Goal: Task Accomplishment & Management: Use online tool/utility

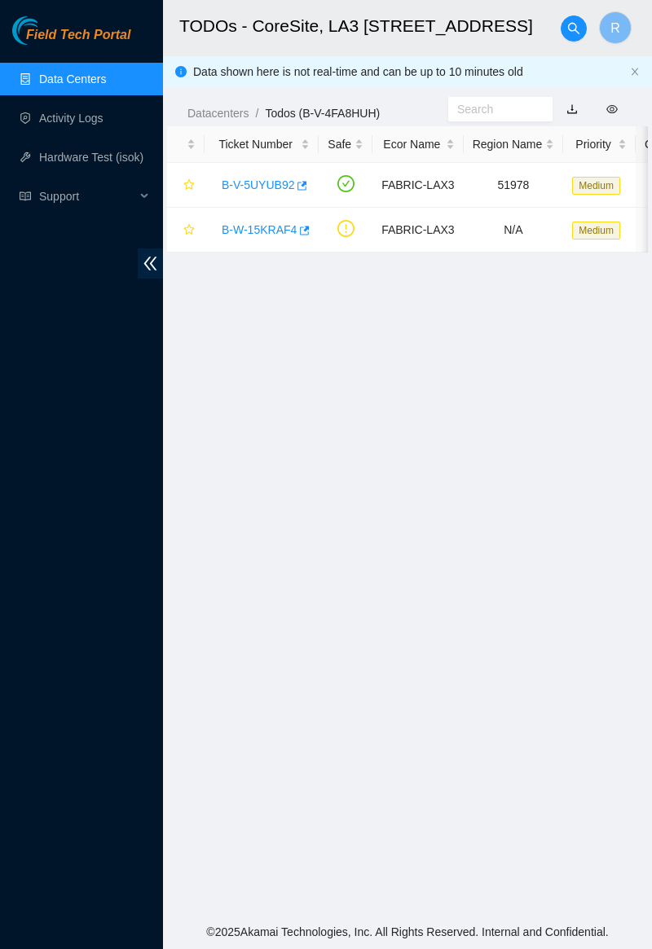
scroll to position [81, 0]
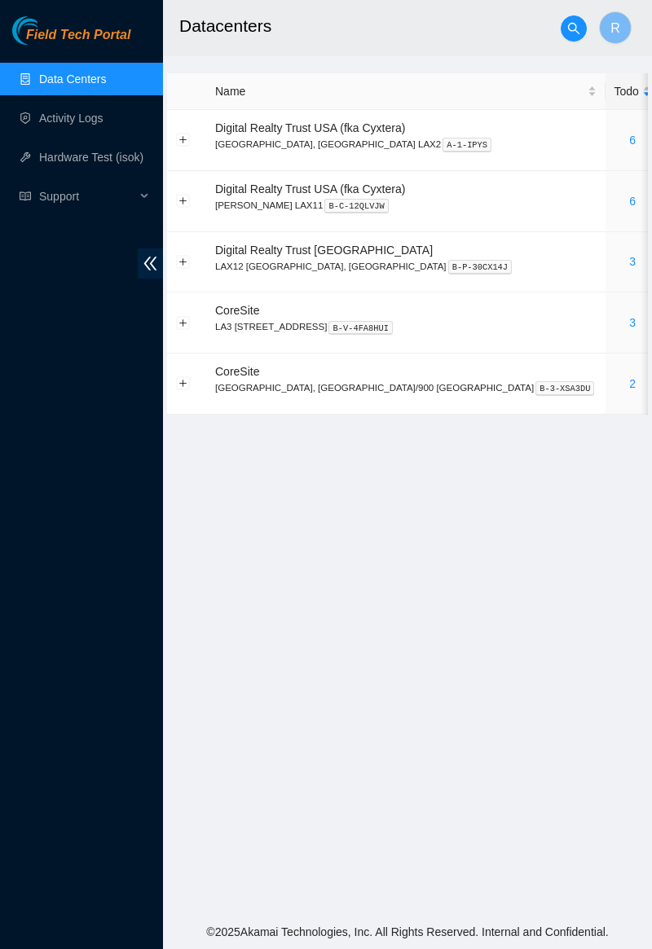
click at [614, 330] on div "3" at bounding box center [632, 323] width 37 height 18
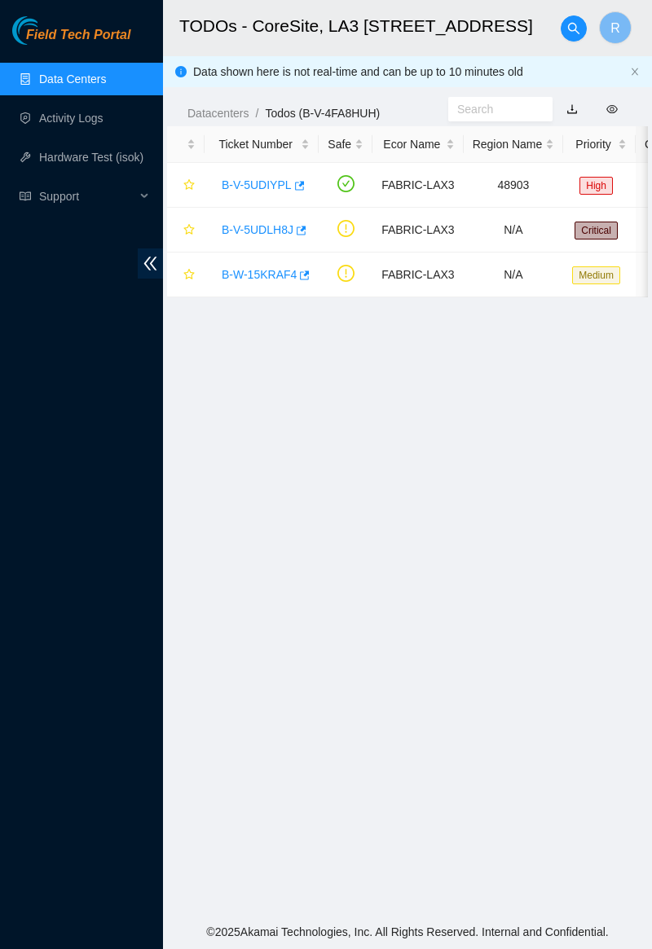
click at [262, 226] on link "B-V-5UDLH8J" at bounding box center [258, 229] width 72 height 13
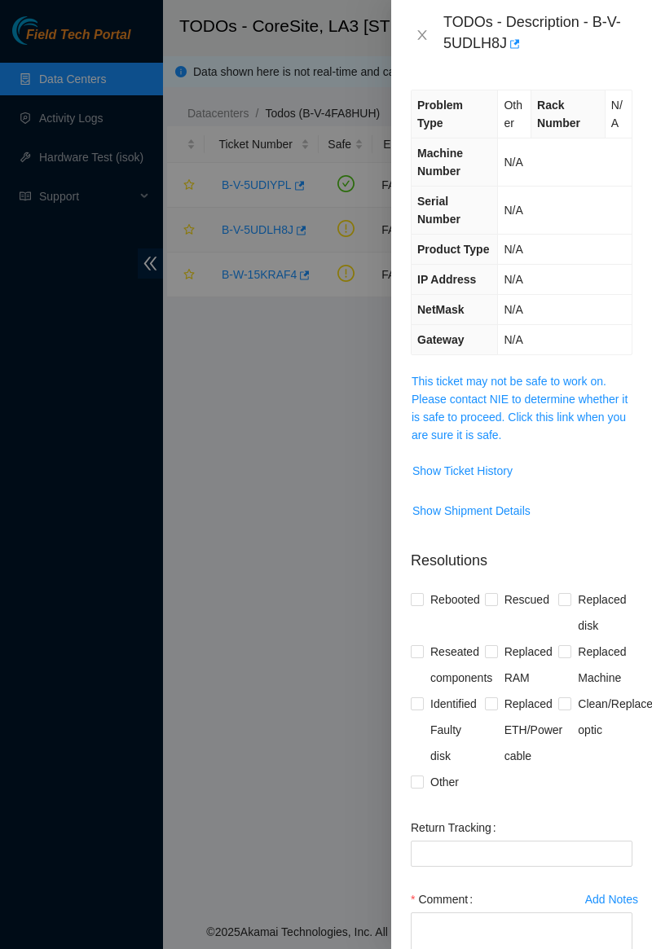
click at [477, 401] on link "This ticket may not be safe to work on. Please contact NIE to determine whether…" at bounding box center [519, 408] width 216 height 67
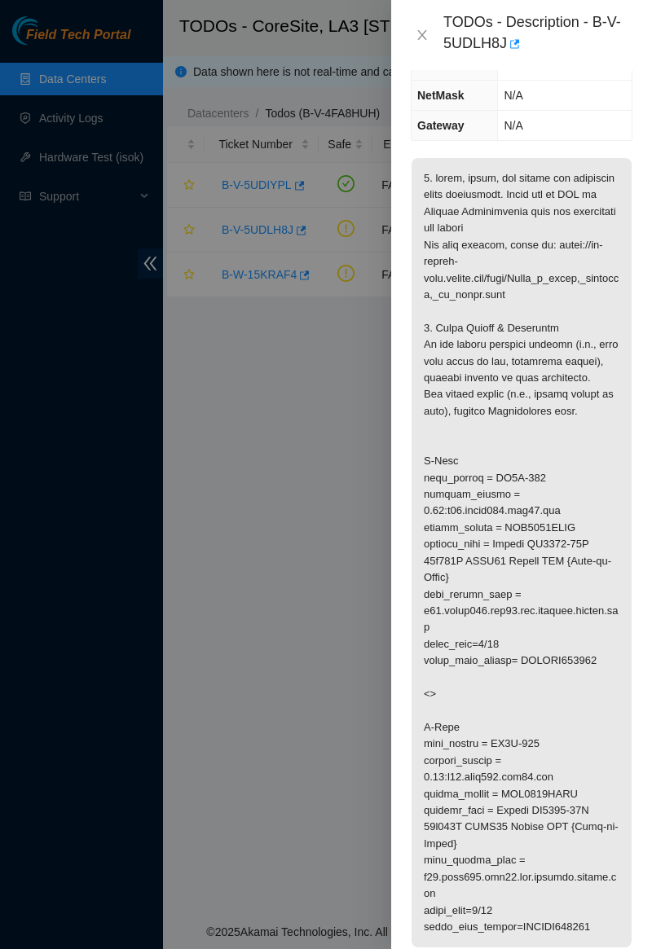
scroll to position [222, 0]
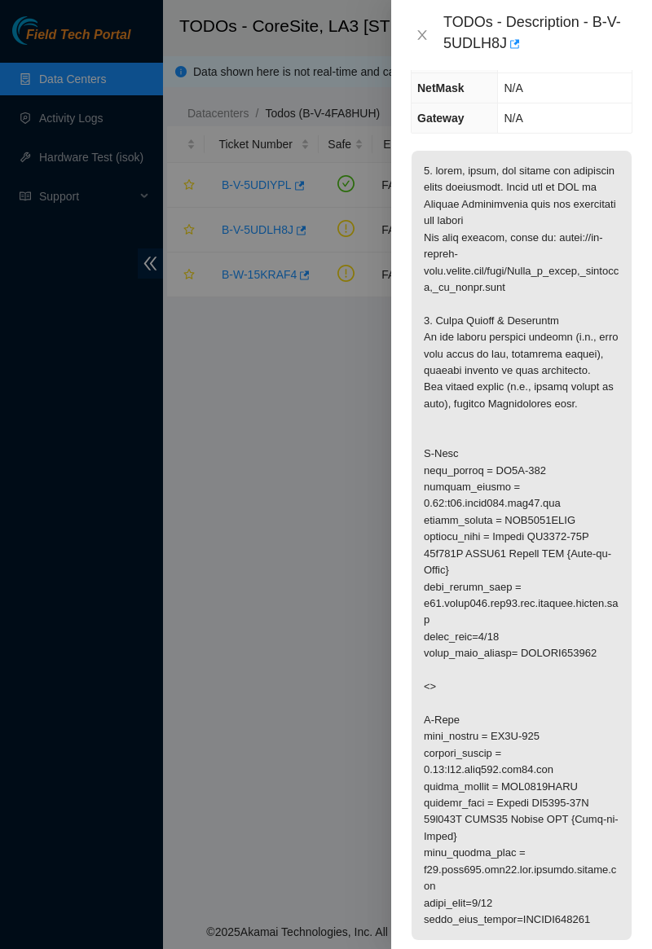
click at [531, 787] on p at bounding box center [521, 545] width 220 height 789
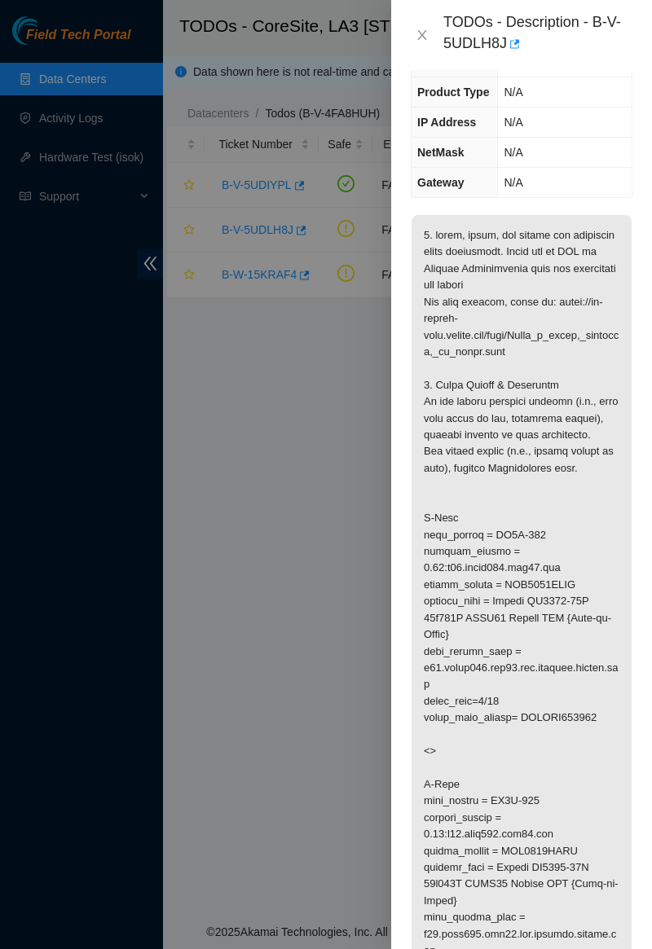
scroll to position [0, 0]
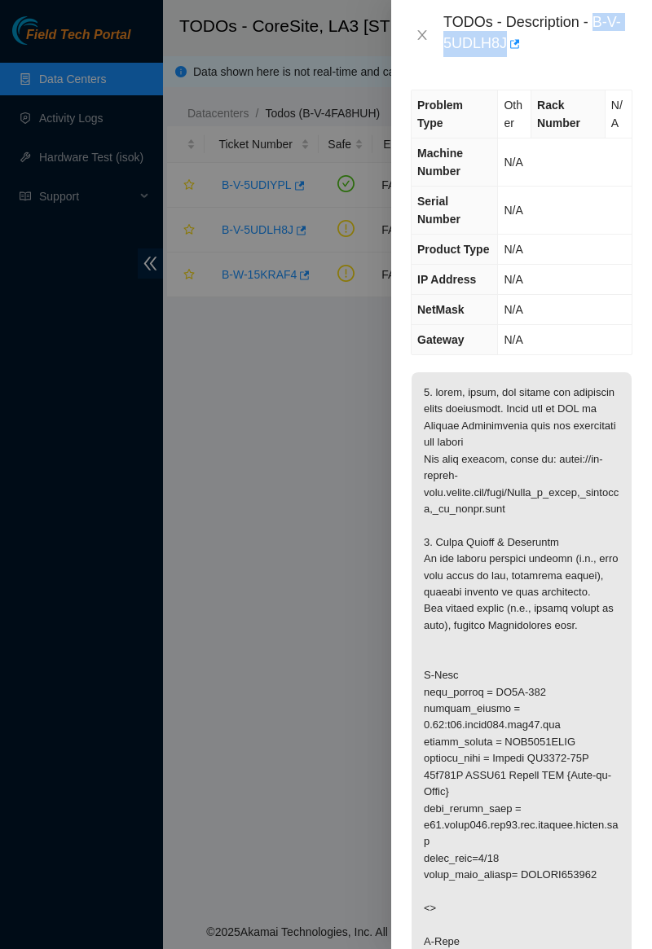
copy div "B-V-5UDLH8J"
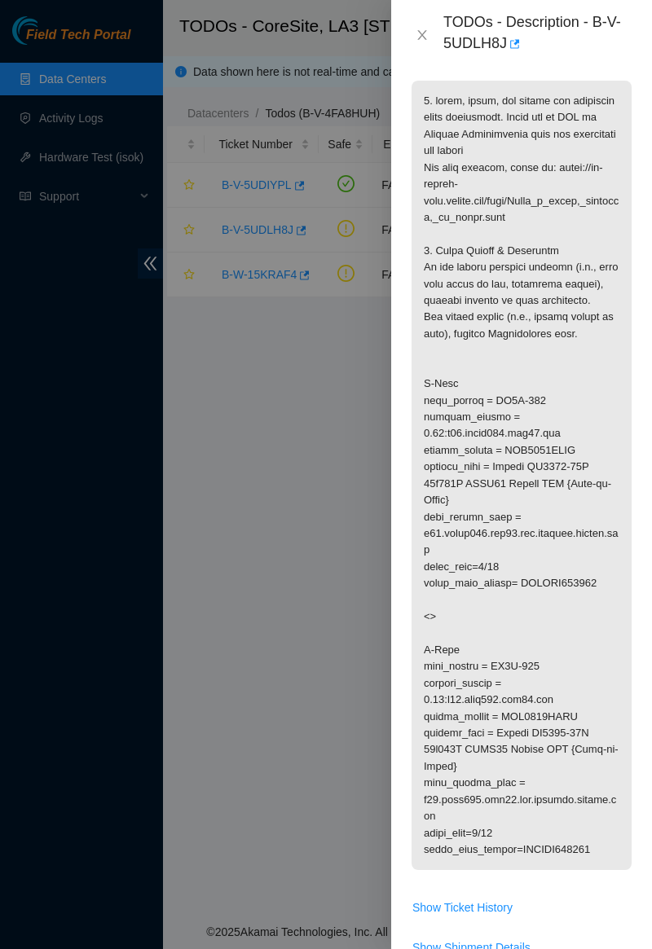
scroll to position [298, 0]
